Goal: Navigation & Orientation: Find specific page/section

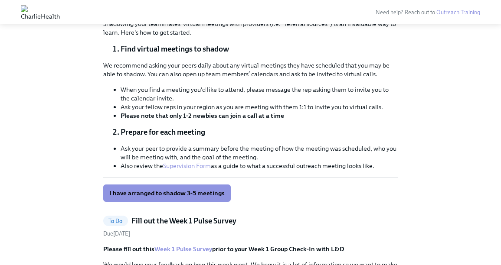
scroll to position [419, 0]
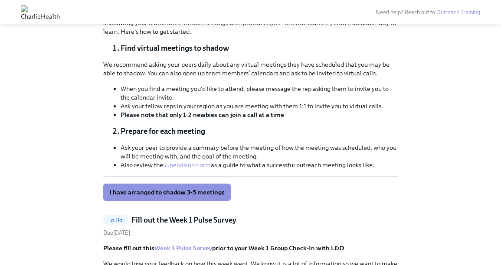
click at [193, 166] on link "Supervision Form" at bounding box center [187, 165] width 48 height 8
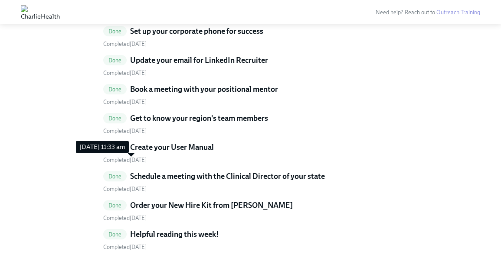
scroll to position [1567, 0]
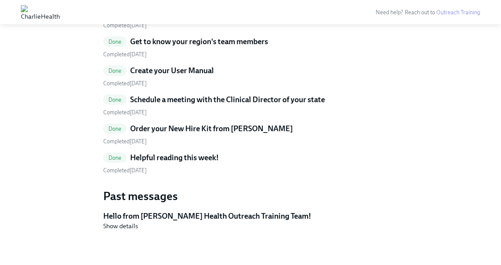
click at [155, 159] on h5 "Helpful reading this week!" at bounding box center [174, 158] width 88 height 10
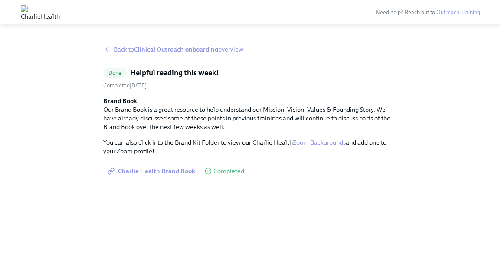
click at [112, 50] on div "Back to Clinical Outreach onboarding overview" at bounding box center [250, 49] width 295 height 9
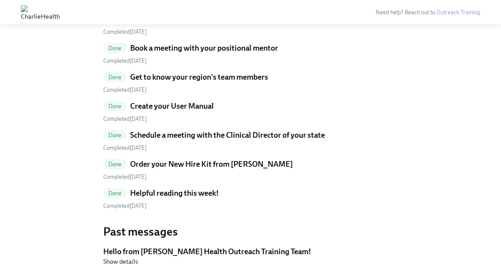
scroll to position [1531, 0]
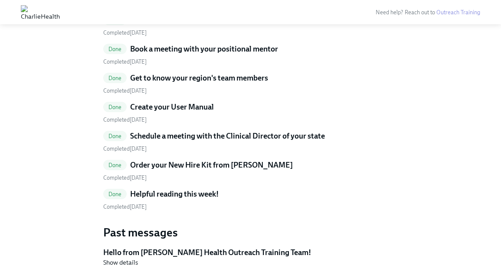
click at [180, 75] on h5 "Get to know your region's team members" at bounding box center [199, 78] width 138 height 10
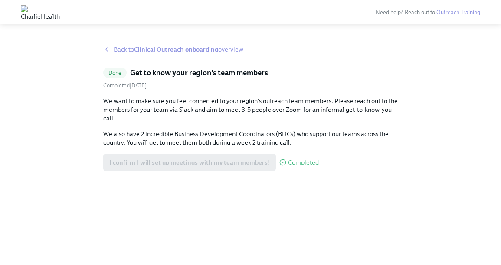
click at [107, 51] on icon at bounding box center [106, 49] width 7 height 7
